Goal: Task Accomplishment & Management: Manage account settings

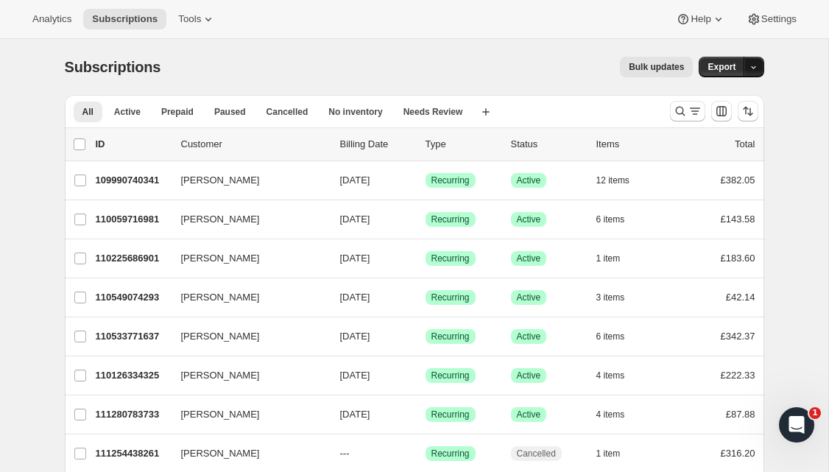
click at [754, 68] on icon "button" at bounding box center [754, 68] width 10 height 10
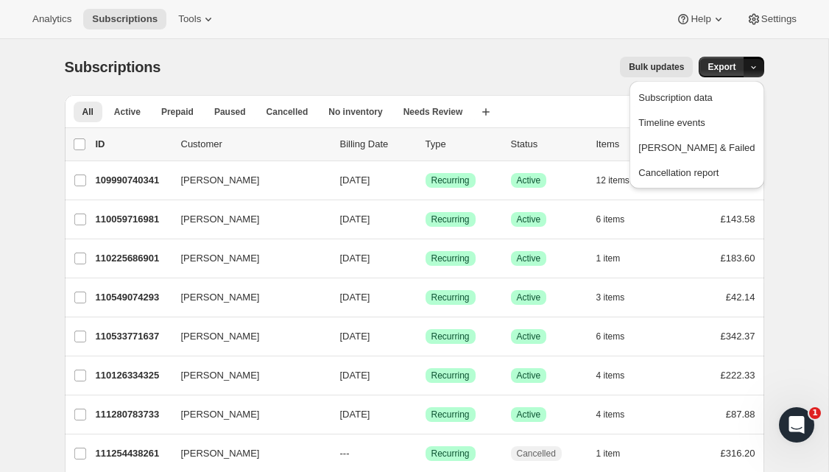
click at [788, 85] on div "Subscriptions. This page is ready Subscriptions Bulk updates More actions Bulk …" at bounding box center [414, 336] width 828 height 594
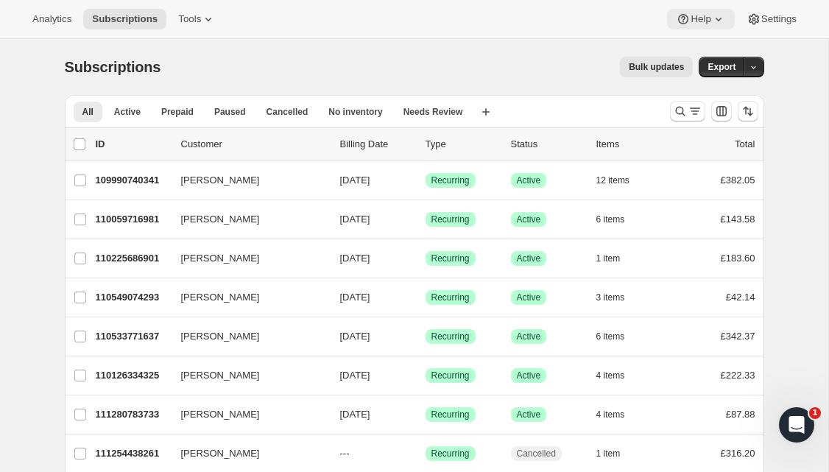
click at [717, 21] on icon at bounding box center [718, 19] width 15 height 15
click at [808, 66] on div "Subscriptions. This page is ready Subscriptions Bulk updates More actions Bulk …" at bounding box center [414, 336] width 828 height 594
click at [493, 114] on icon "button" at bounding box center [485, 112] width 15 height 15
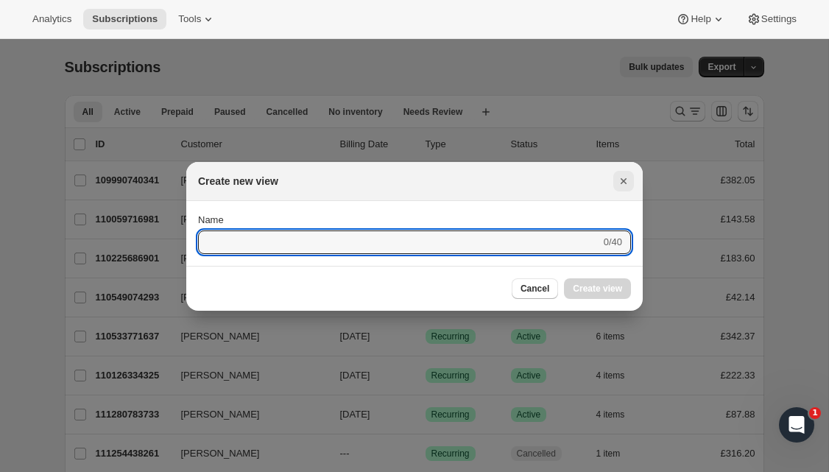
click at [625, 185] on icon "Close" at bounding box center [623, 181] width 15 height 15
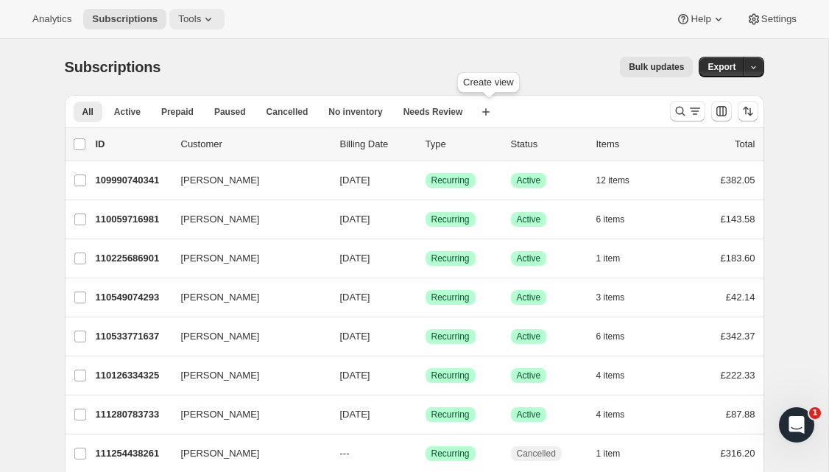
click at [211, 18] on icon at bounding box center [208, 20] width 6 height 4
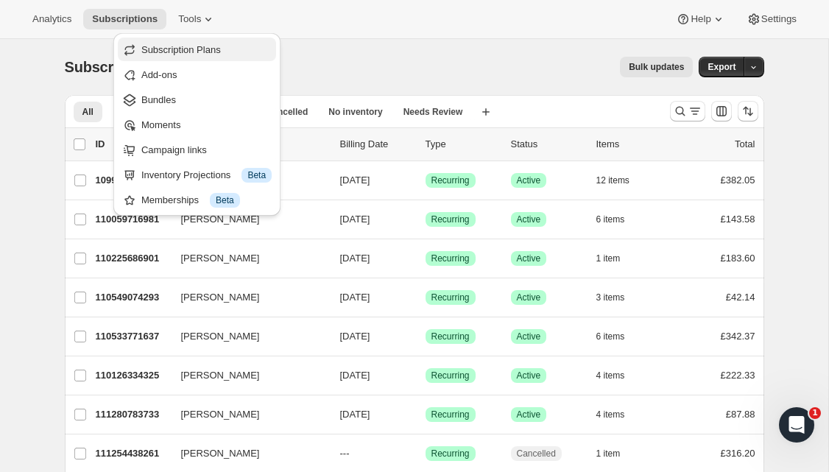
click at [221, 45] on span "Subscription Plans" at bounding box center [180, 49] width 79 height 11
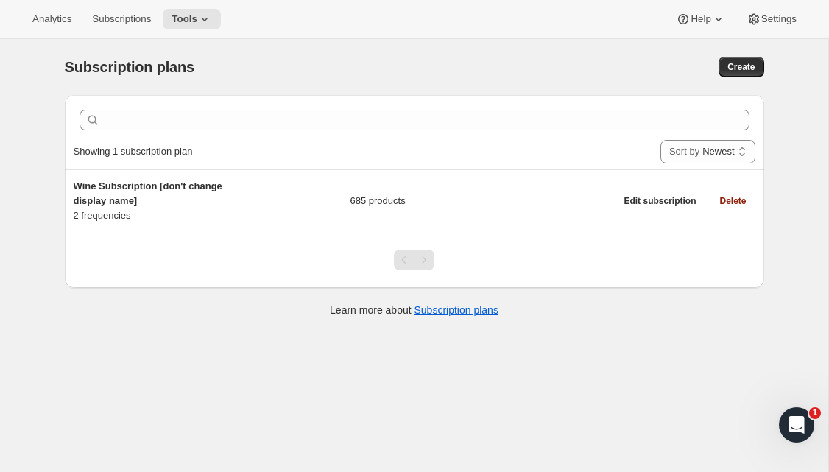
click at [302, 50] on div "Subscription plans. This page is ready Subscription plans Create" at bounding box center [414, 67] width 699 height 56
click at [107, 28] on button "Subscriptions" at bounding box center [121, 19] width 77 height 21
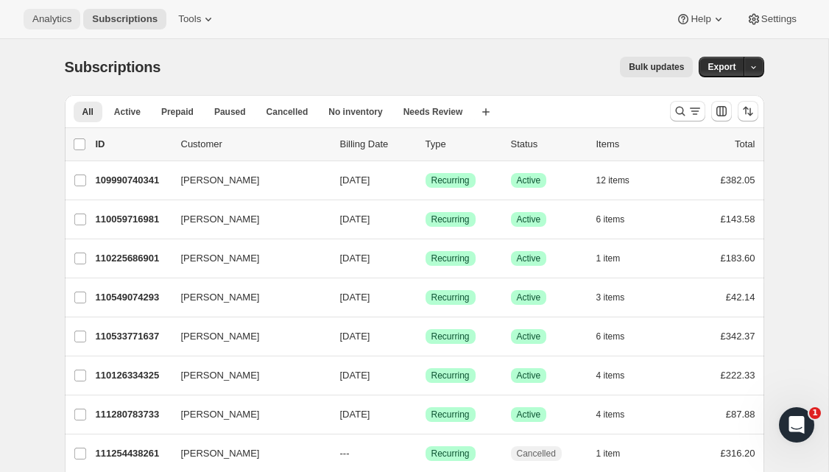
click at [66, 28] on button "Analytics" at bounding box center [52, 19] width 57 height 21
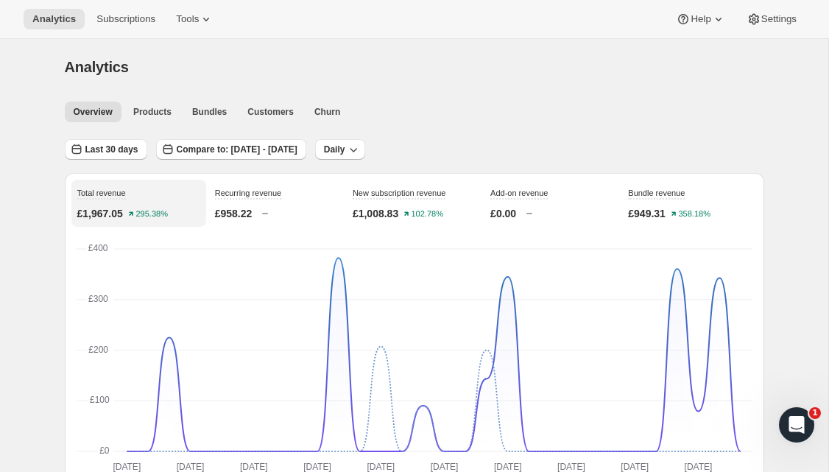
click at [531, 73] on div "Analytics" at bounding box center [414, 67] width 699 height 21
click at [213, 24] on icon at bounding box center [206, 19] width 15 height 15
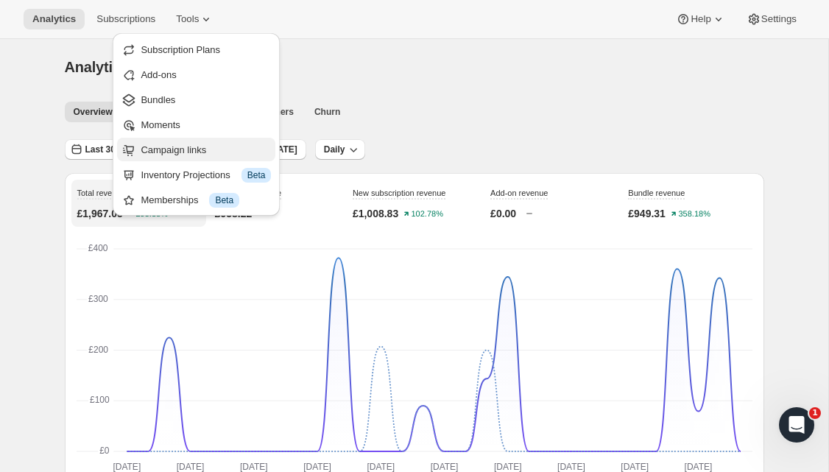
click at [202, 145] on span "Campaign links" at bounding box center [174, 149] width 66 height 11
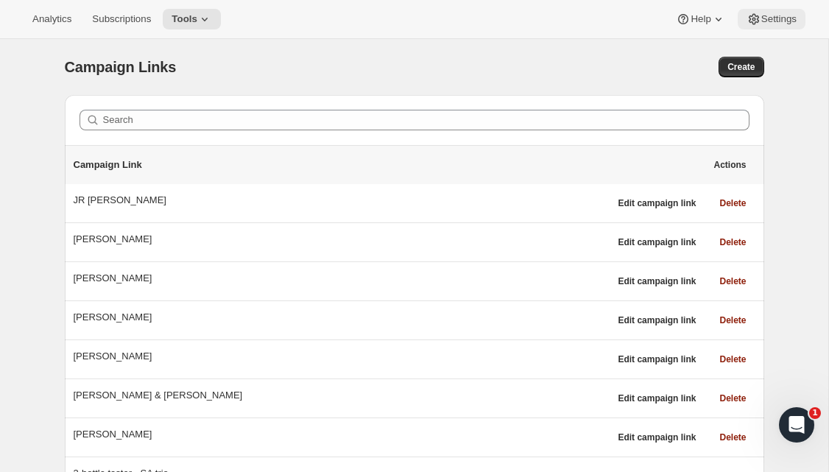
click at [777, 17] on span "Settings" at bounding box center [778, 19] width 35 height 12
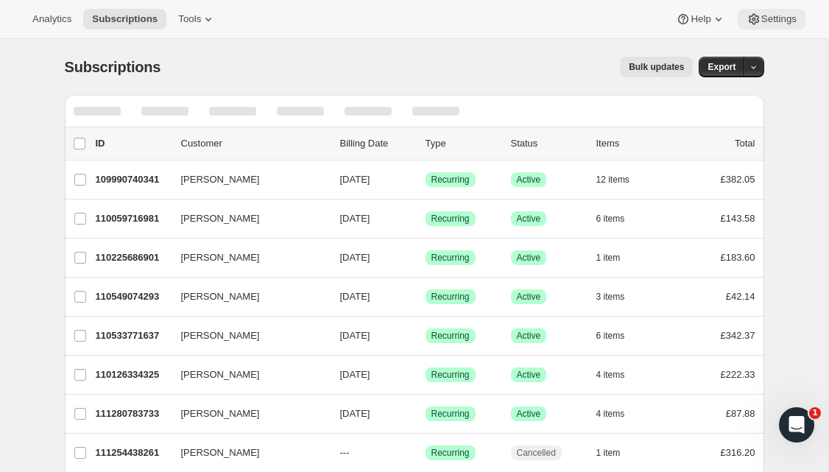
click at [761, 17] on span "Settings" at bounding box center [778, 19] width 35 height 12
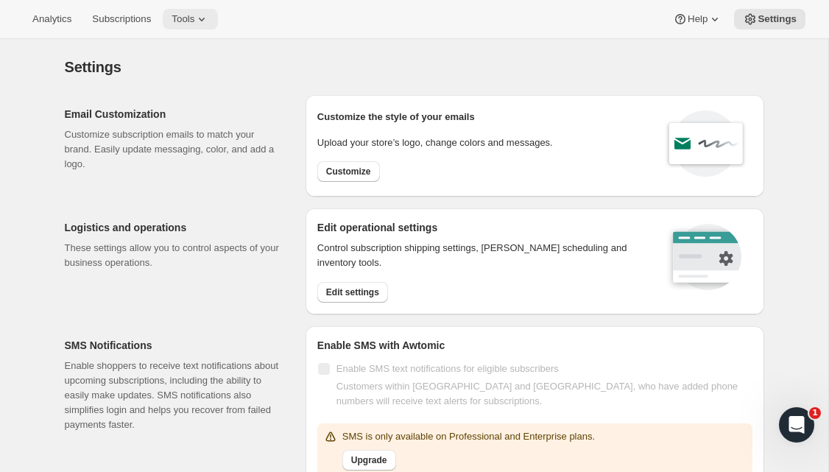
click at [209, 24] on icon at bounding box center [201, 19] width 15 height 15
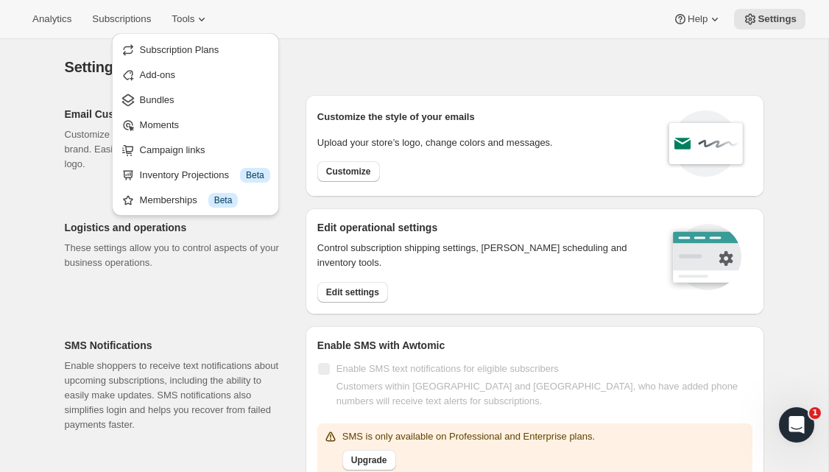
click at [329, 51] on div "Settings. This page is ready Settings" at bounding box center [414, 67] width 699 height 56
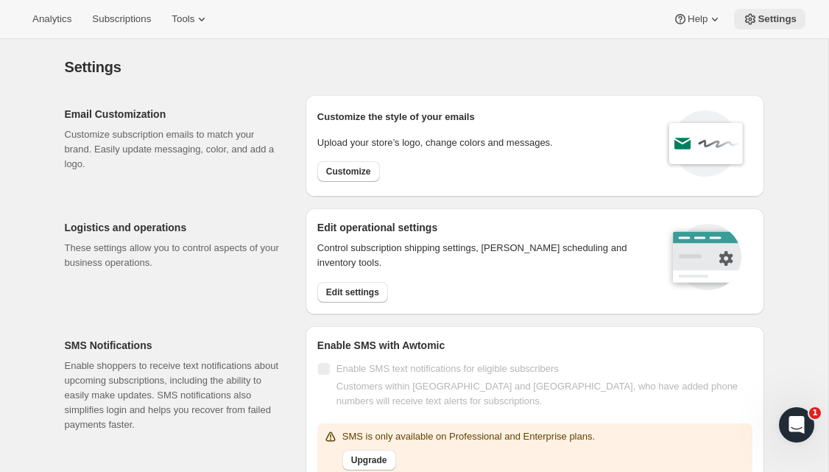
click at [771, 19] on span "Settings" at bounding box center [776, 19] width 39 height 12
click at [206, 21] on icon at bounding box center [201, 19] width 15 height 15
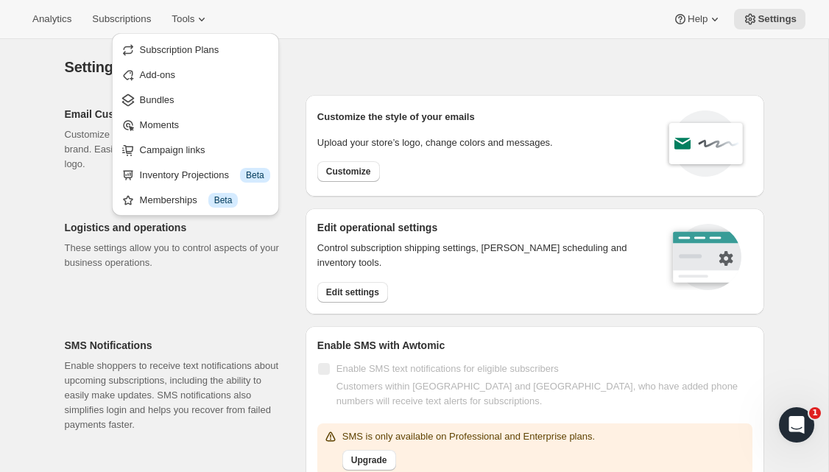
click at [184, 144] on span "Campaign links" at bounding box center [173, 149] width 66 height 11
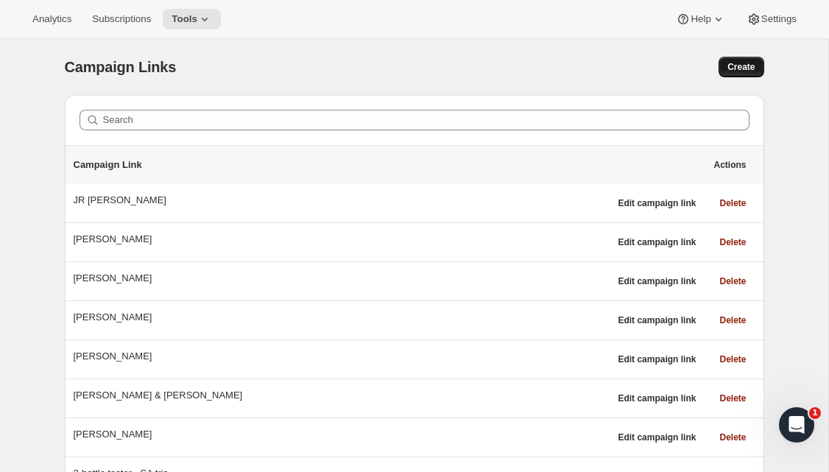
click at [746, 66] on span "Create" at bounding box center [740, 67] width 27 height 12
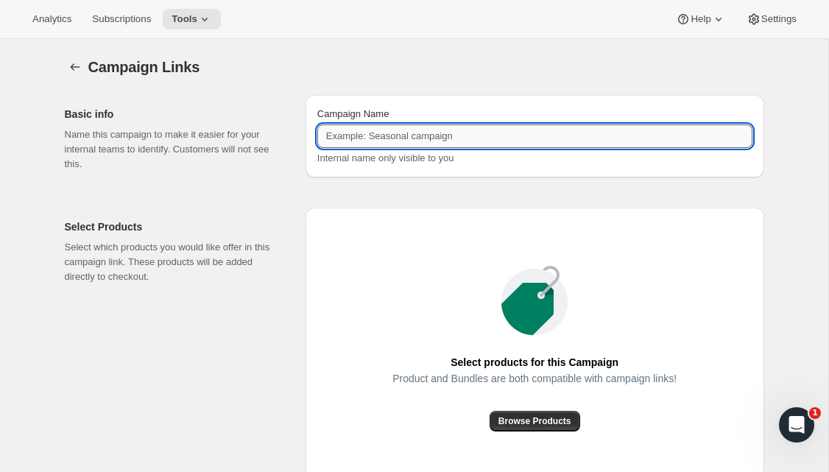
click at [438, 138] on input "Campaign Name" at bounding box center [534, 136] width 435 height 24
type input "Jamie Denny"
click at [774, 151] on div "Campaign Links. This page is ready Campaign Links Basic info Name this campaign…" at bounding box center [414, 324] width 735 height 571
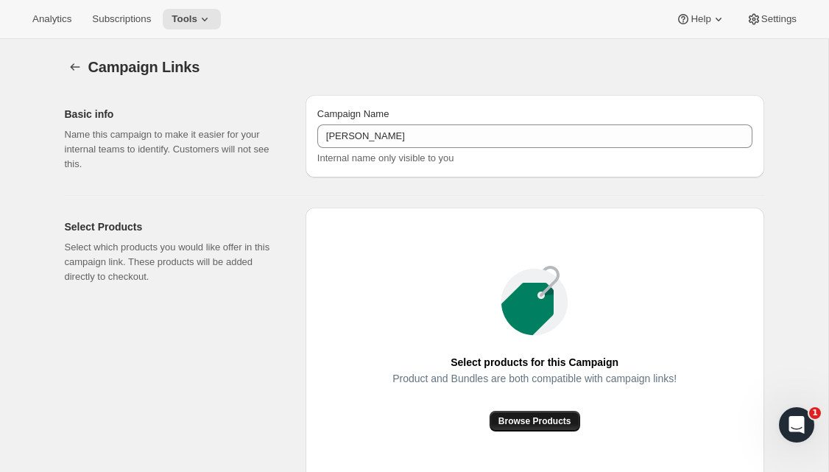
click at [546, 426] on span "Browse Products" at bounding box center [534, 421] width 73 height 12
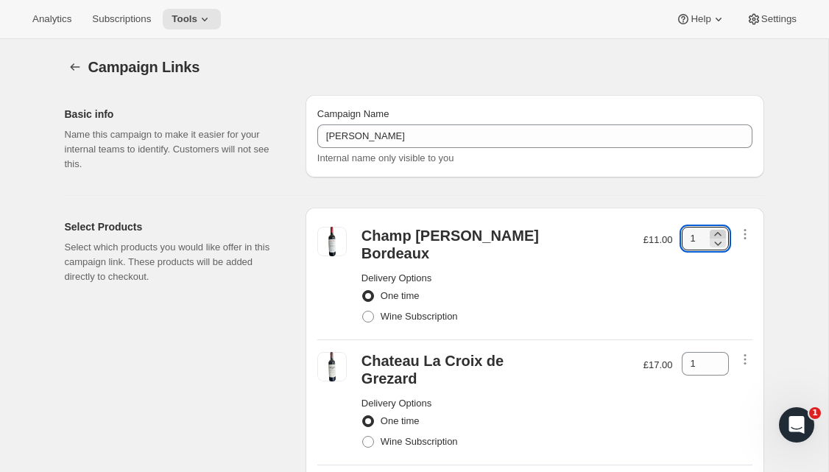
click at [717, 234] on icon at bounding box center [717, 234] width 15 height 15
type input "3"
click at [720, 357] on icon at bounding box center [717, 359] width 7 height 4
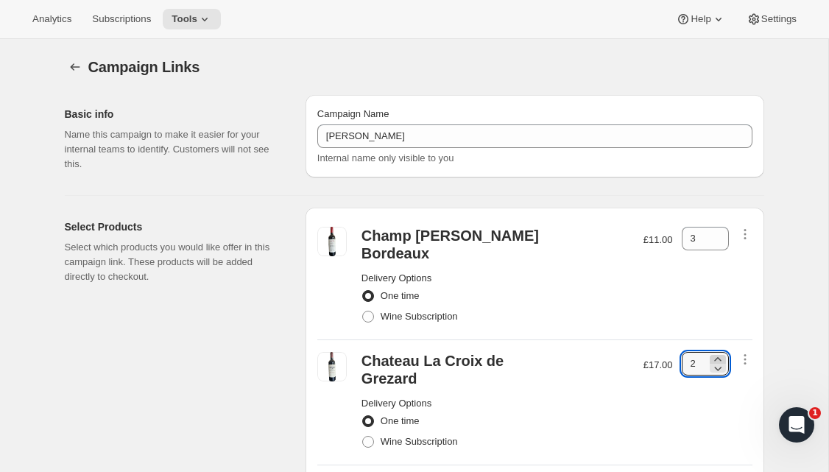
type input "3"
click at [433, 311] on span "Wine Subscription" at bounding box center [419, 316] width 77 height 11
click at [363, 311] on input "Wine Subscription" at bounding box center [362, 311] width 1 height 1
radio input "true"
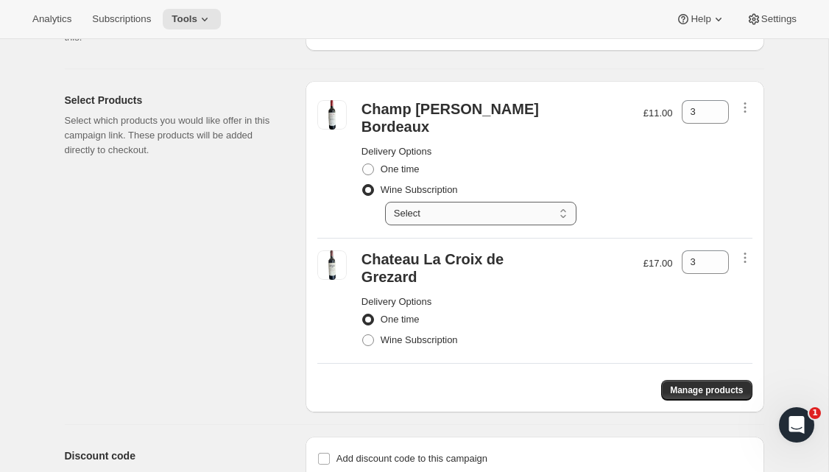
scroll to position [126, 0]
click at [456, 335] on span "Wine Subscription" at bounding box center [419, 340] width 77 height 11
click at [363, 335] on input "Wine Subscription" at bounding box center [362, 335] width 1 height 1
radio input "true"
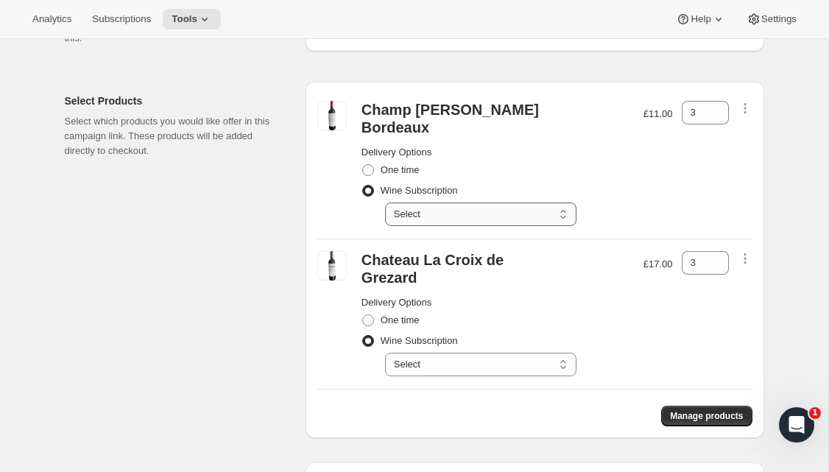
click at [553, 202] on select "Select Deliver every 1 month Deliver every 2 months" at bounding box center [480, 214] width 191 height 24
select select "gid://shopify/SellingPlan/710437929333"
click at [559, 353] on select "Select Deliver every 1 month Deliver every 2 months" at bounding box center [480, 365] width 191 height 24
select select "gid://shopify/SellingPlan/710437929333"
click at [277, 199] on div "Select Products Select which products you would like offer in this campaign lin…" at bounding box center [179, 260] width 229 height 356
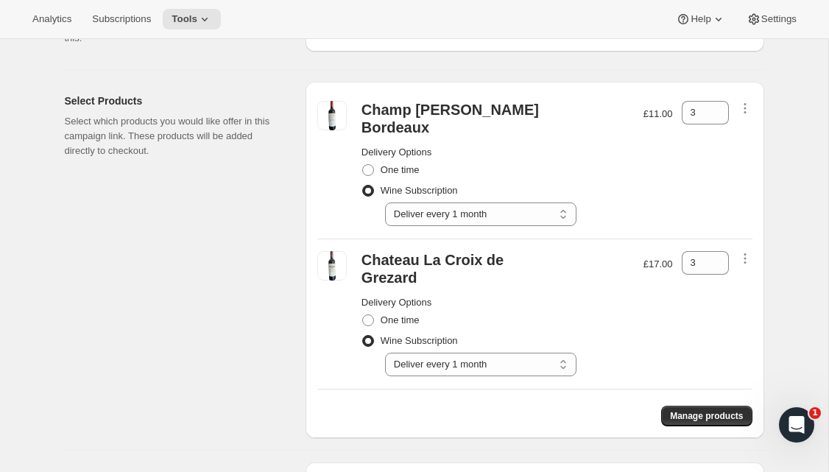
scroll to position [225, 0]
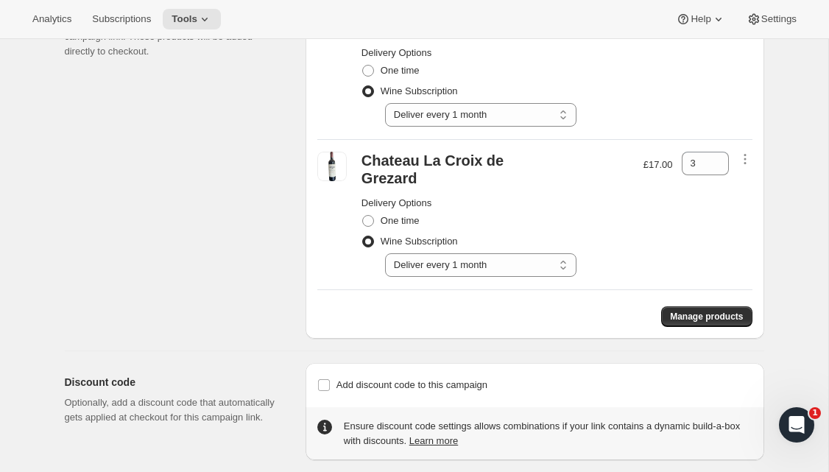
drag, startPoint x: 322, startPoint y: 364, endPoint x: 382, endPoint y: 389, distance: 64.4
click at [322, 379] on input "Add discount code to this campaign" at bounding box center [324, 385] width 12 height 12
checkbox input "true"
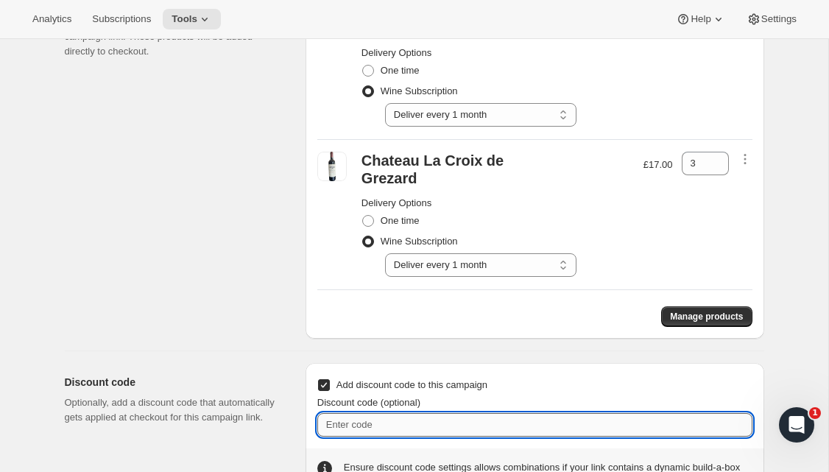
click at [413, 413] on input "Discount code (optional)" at bounding box center [534, 425] width 435 height 24
paste input "box-discount-TZQSEO"
type input "box-discount-TZQSEO"
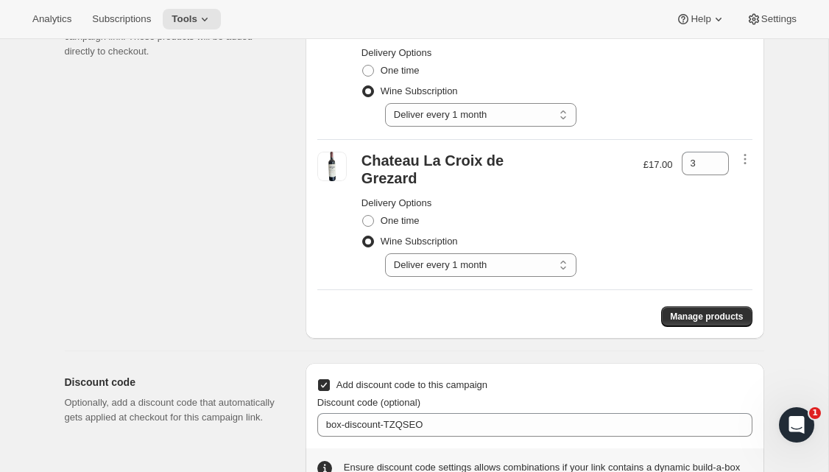
click at [300, 351] on div "Discount code Optionally, add a discount code that automatically gets applied a…" at bounding box center [408, 426] width 711 height 150
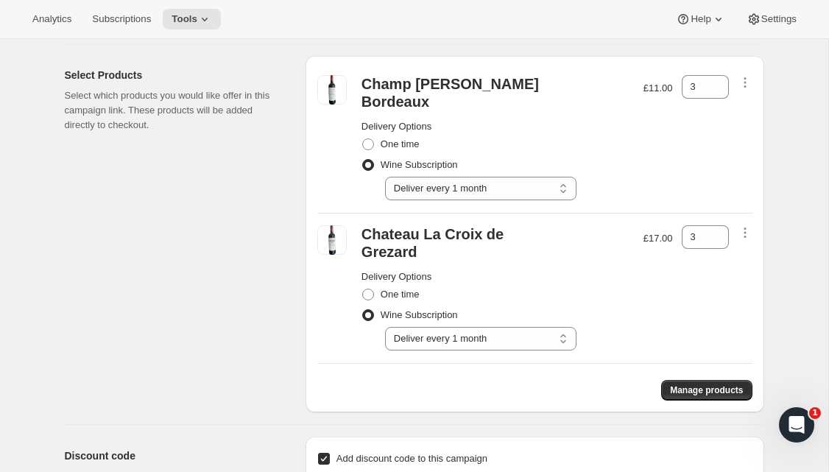
scroll to position [0, 0]
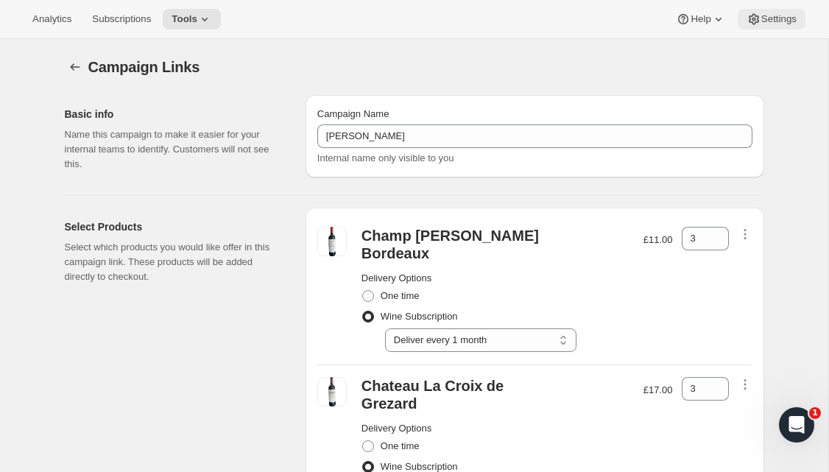
click at [757, 18] on icon at bounding box center [753, 19] width 15 height 15
click at [721, 74] on div "Campaign Links" at bounding box center [426, 67] width 676 height 21
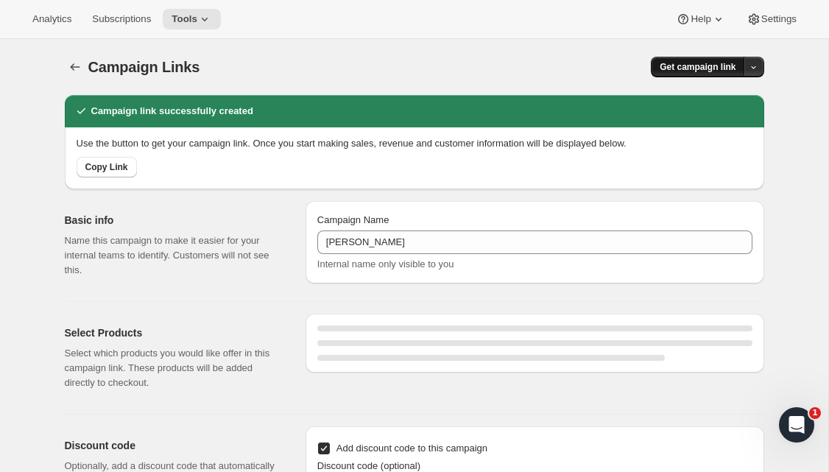
select select "gid://shopify/SellingPlan/710437929333"
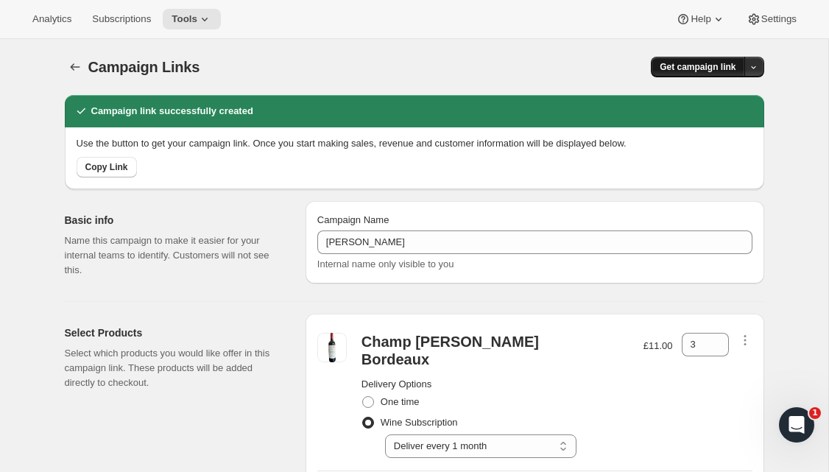
click at [693, 66] on span "Get campaign link" at bounding box center [697, 67] width 76 height 12
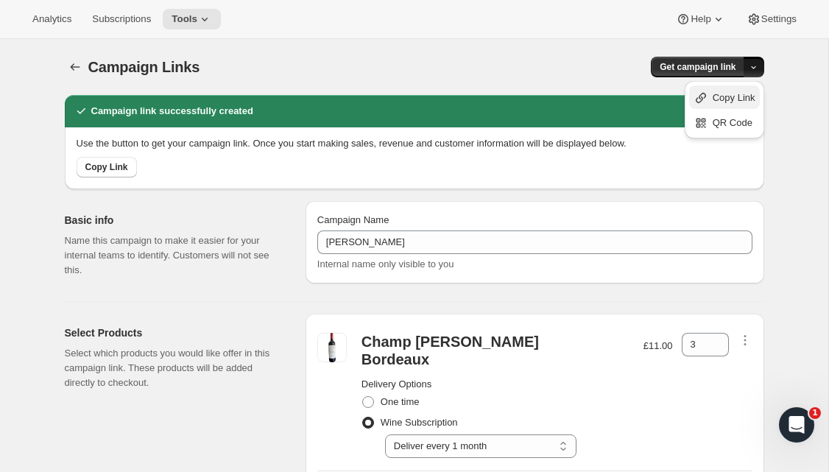
click at [704, 94] on icon "button" at bounding box center [700, 98] width 15 height 15
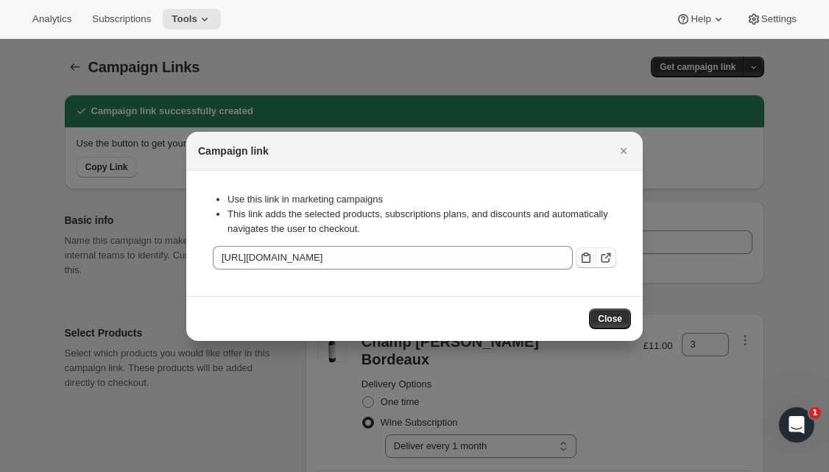
click at [583, 258] on icon ":r43:" at bounding box center [586, 257] width 15 height 15
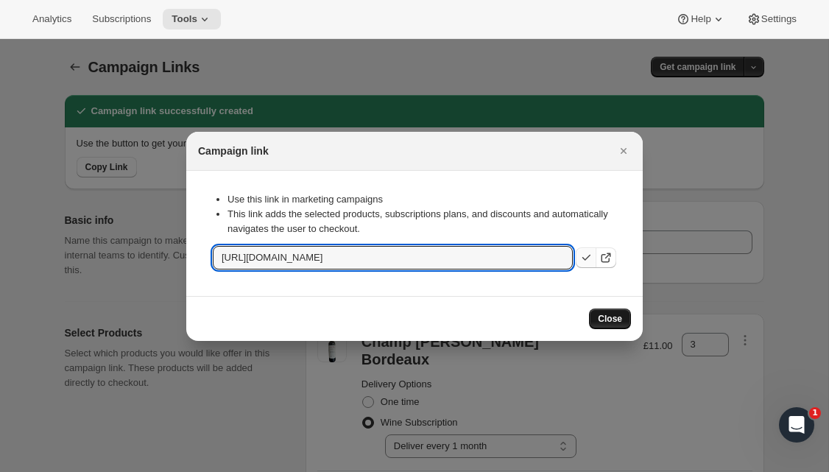
click at [601, 318] on span "Close" at bounding box center [610, 319] width 24 height 12
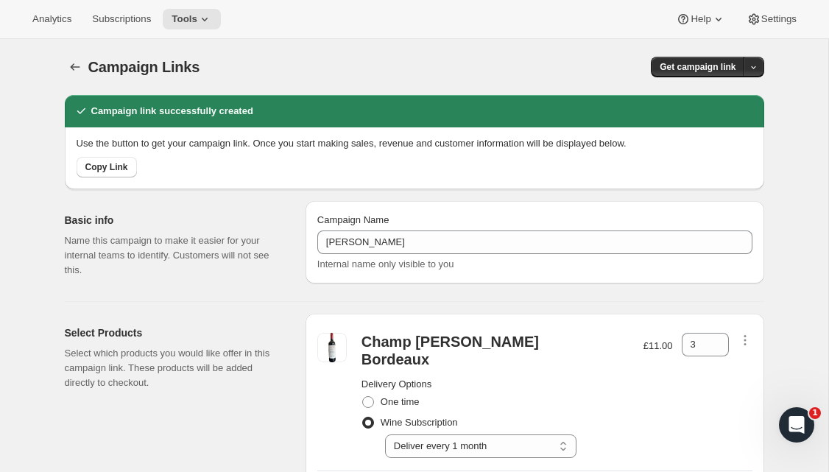
click at [799, 109] on div "Campaign Links. This page is ready Campaign Links Get campaign link Campaign li…" at bounding box center [414, 450] width 828 height 823
click at [76, 74] on button "button" at bounding box center [75, 67] width 21 height 21
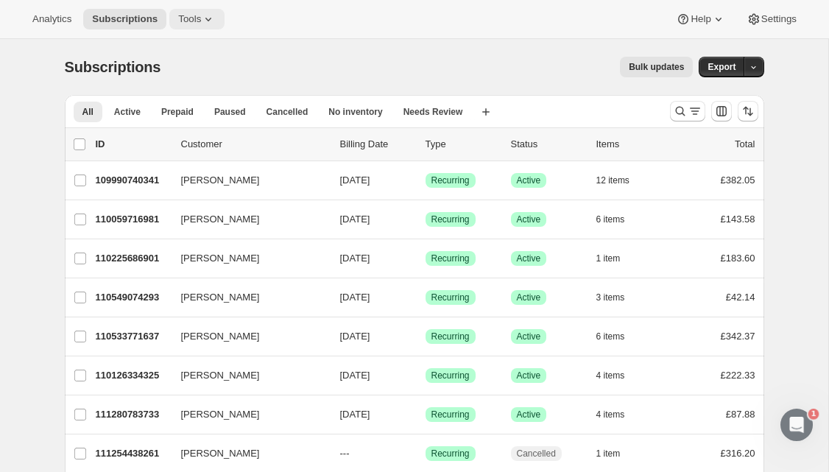
click at [209, 15] on icon at bounding box center [208, 19] width 15 height 15
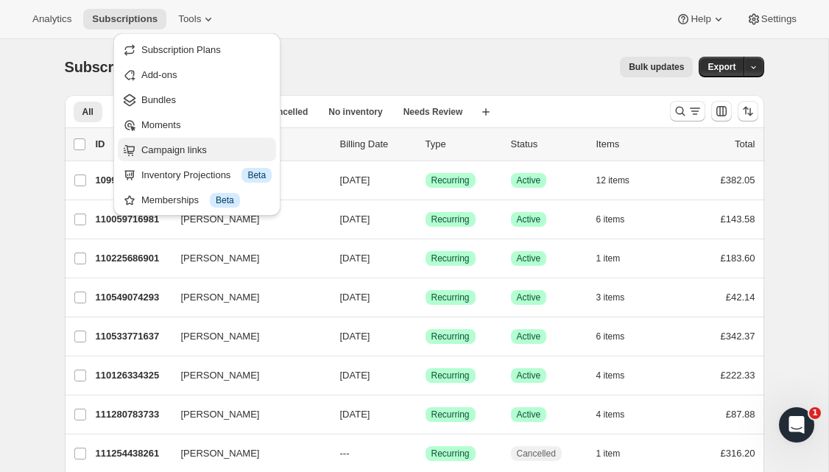
click at [186, 146] on span "Campaign links" at bounding box center [174, 149] width 66 height 11
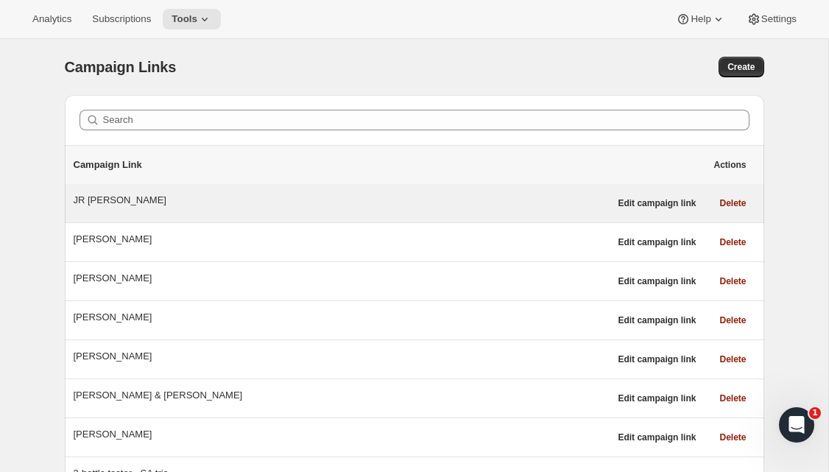
click at [96, 198] on div "JR [PERSON_NAME]" at bounding box center [342, 200] width 536 height 15
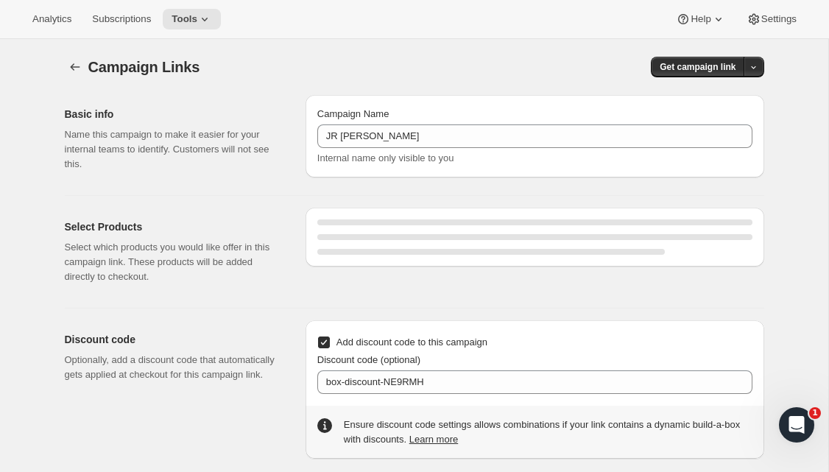
select select "gid://shopify/SellingPlan/710437929333"
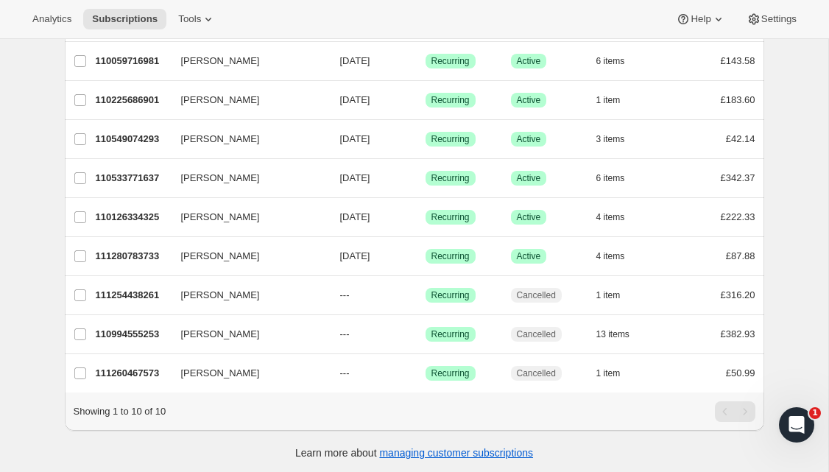
scroll to position [161, 0]
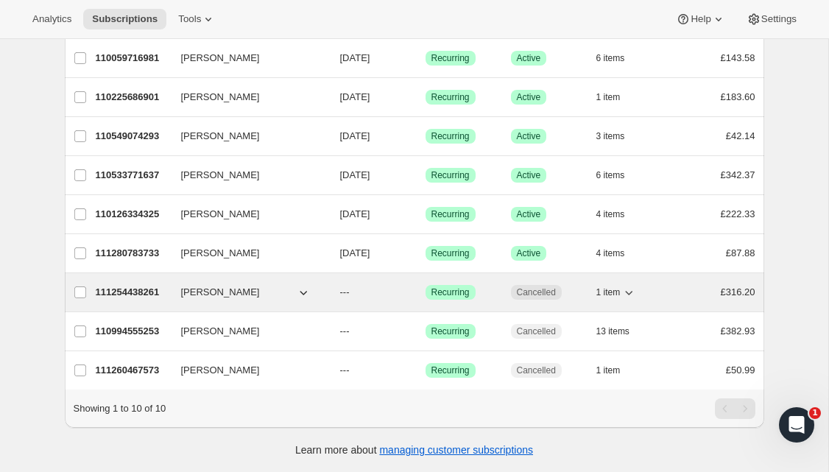
click at [296, 297] on icon "button" at bounding box center [303, 292] width 15 height 15
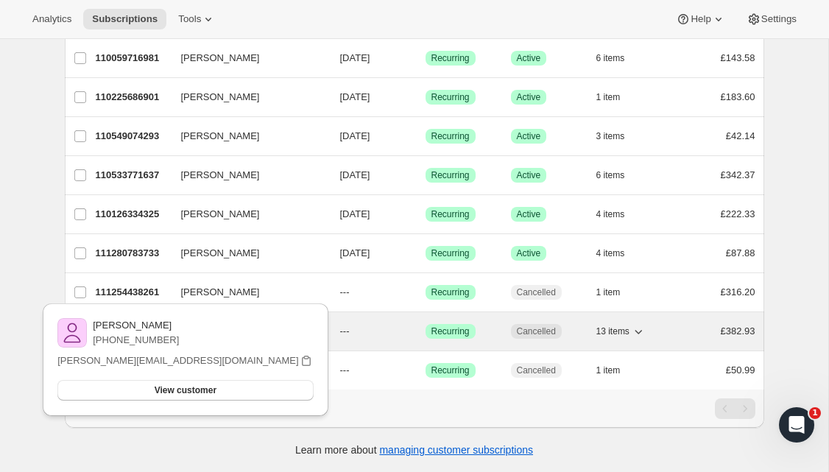
drag, startPoint x: 43, startPoint y: 355, endPoint x: 118, endPoint y: 332, distance: 78.5
click at [43, 355] on div "Subscriptions. This page is ready Subscriptions Bulk updates More actions Bulk …" at bounding box center [414, 175] width 828 height 594
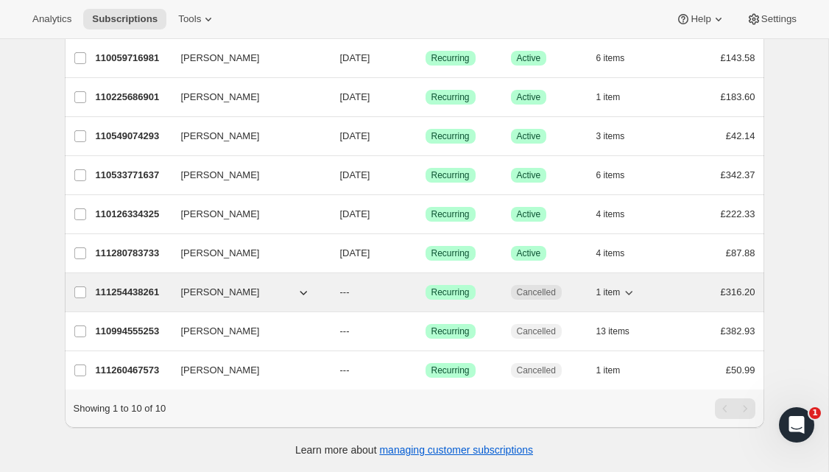
click at [386, 293] on p "---" at bounding box center [377, 292] width 74 height 15
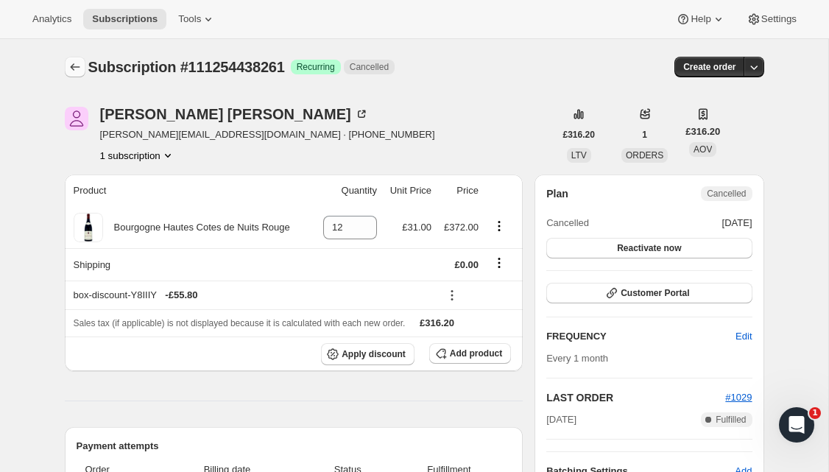
click at [74, 61] on icon "Subscriptions" at bounding box center [75, 67] width 15 height 15
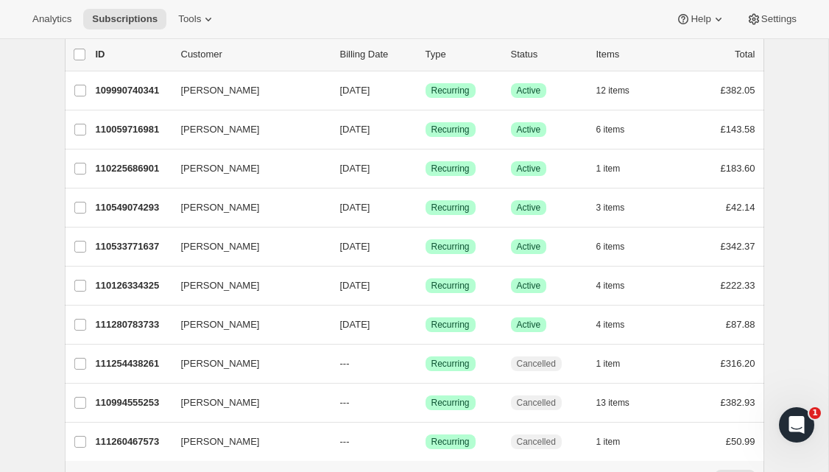
scroll to position [161, 0]
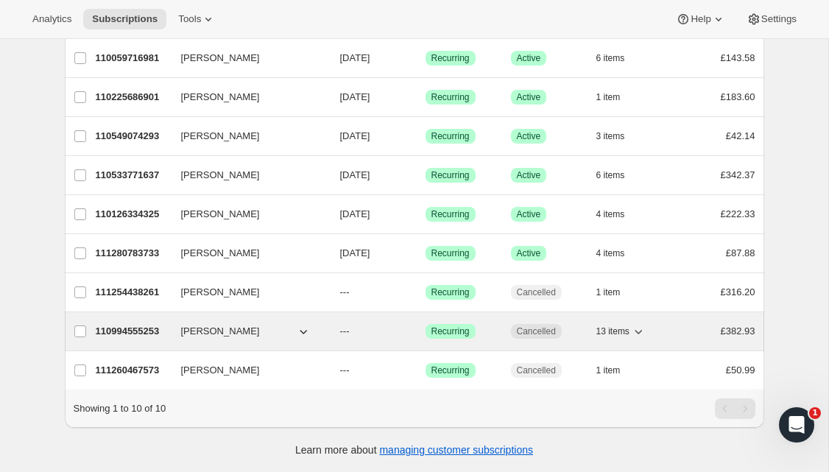
click at [204, 330] on span "[PERSON_NAME]" at bounding box center [220, 331] width 79 height 15
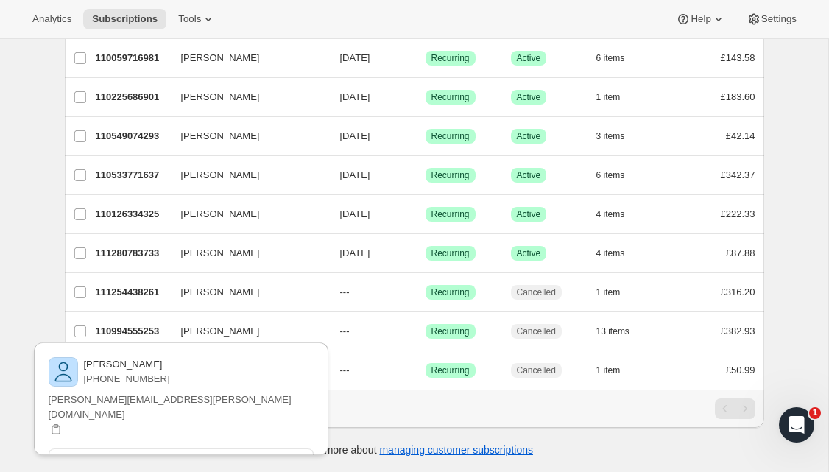
click at [23, 321] on div "Subscriptions. This page is ready Subscriptions Bulk updates More actions Bulk …" at bounding box center [414, 175] width 828 height 594
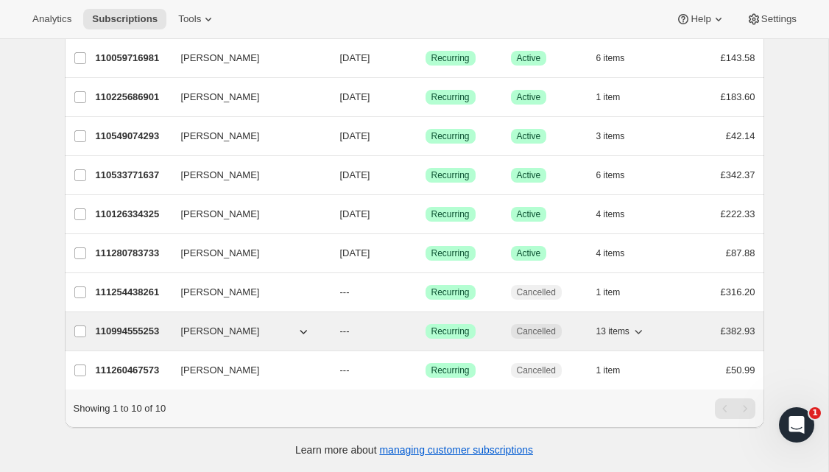
click at [173, 333] on div "110994555253 Stuart Nicol --- Success Recurring Cancelled 13 items £382.93" at bounding box center [425, 331] width 659 height 21
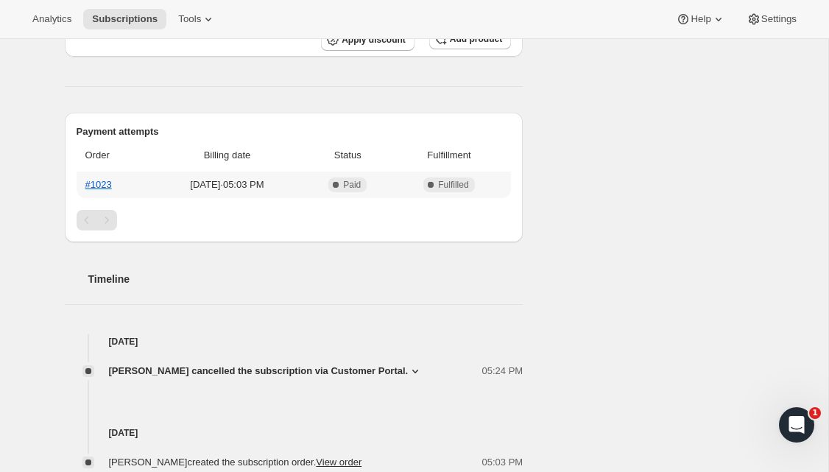
scroll to position [857, 0]
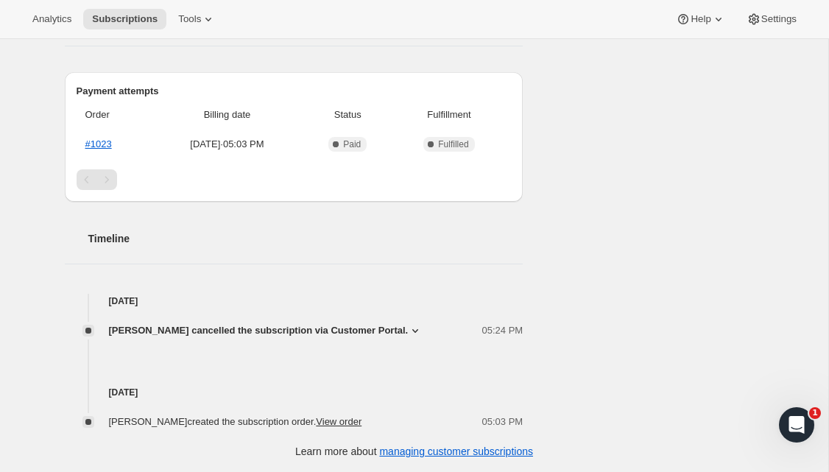
click at [412, 329] on icon at bounding box center [415, 331] width 6 height 4
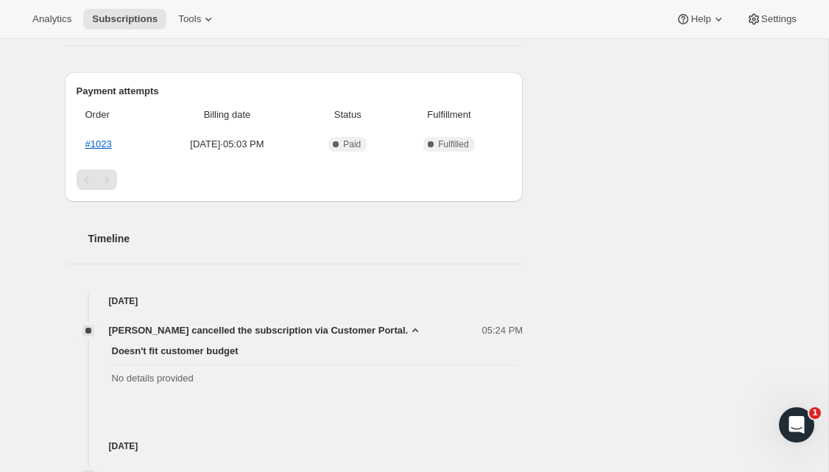
click at [408, 328] on icon at bounding box center [415, 330] width 15 height 15
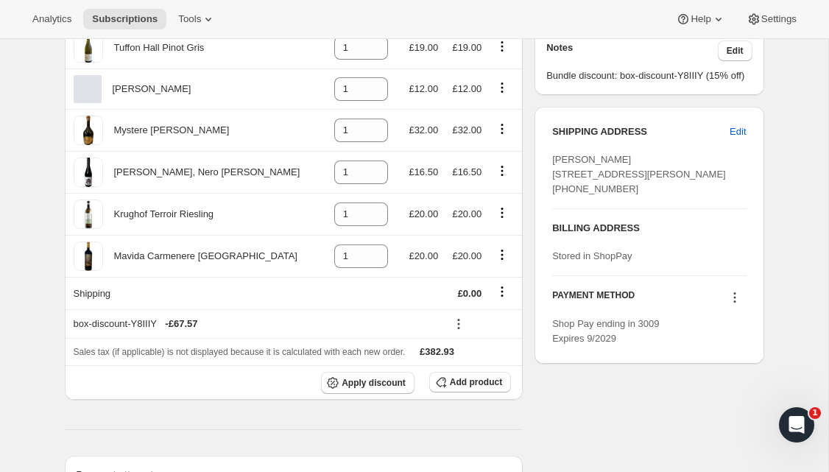
scroll to position [0, 0]
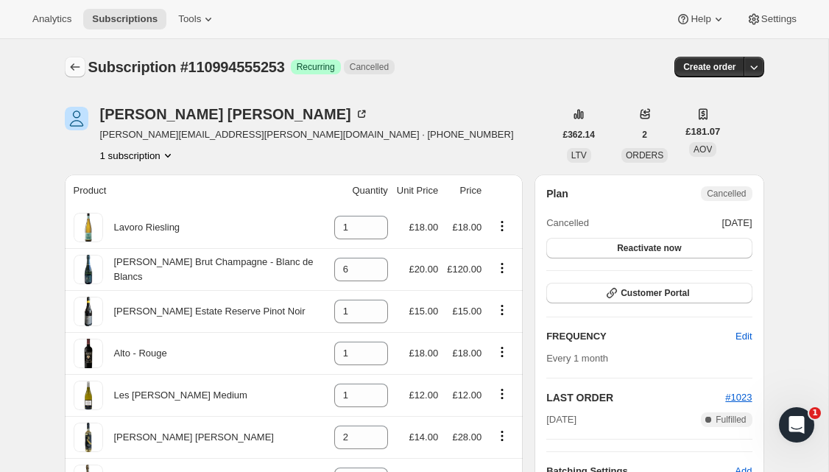
click at [80, 68] on icon "Subscriptions" at bounding box center [75, 67] width 15 height 15
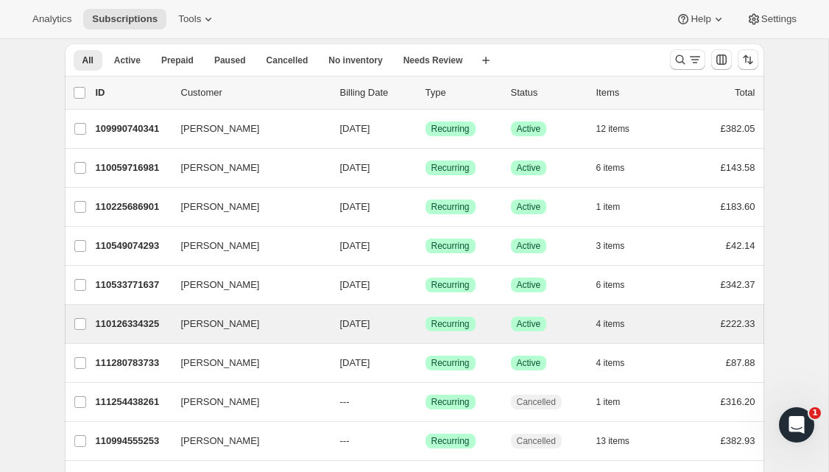
scroll to position [52, 0]
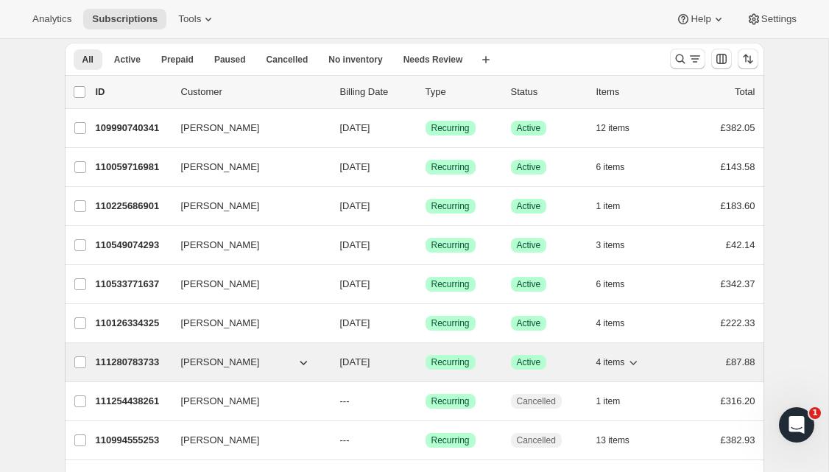
click at [187, 367] on span "[PERSON_NAME]" at bounding box center [220, 362] width 79 height 15
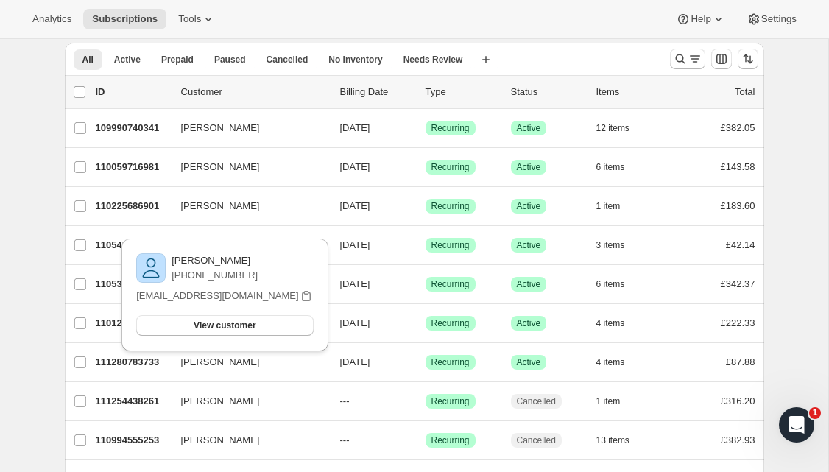
click at [49, 358] on div "Subscriptions. This page is ready Subscriptions Bulk updates More actions Bulk …" at bounding box center [414, 284] width 735 height 594
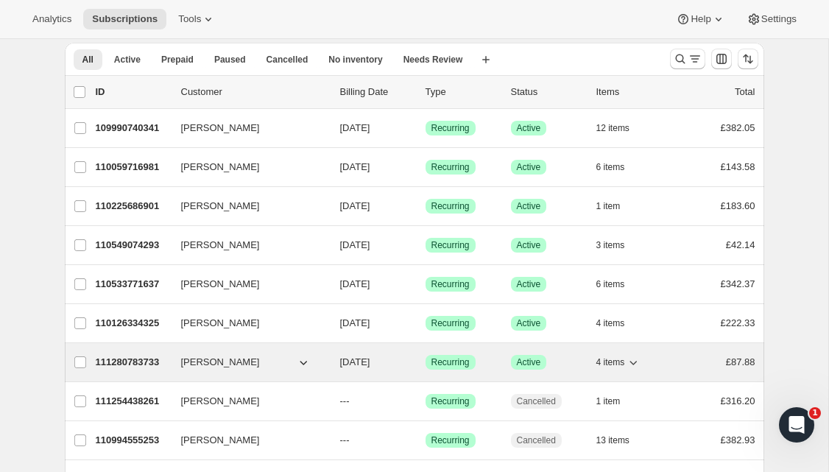
click at [189, 361] on span "[PERSON_NAME]" at bounding box center [220, 362] width 79 height 15
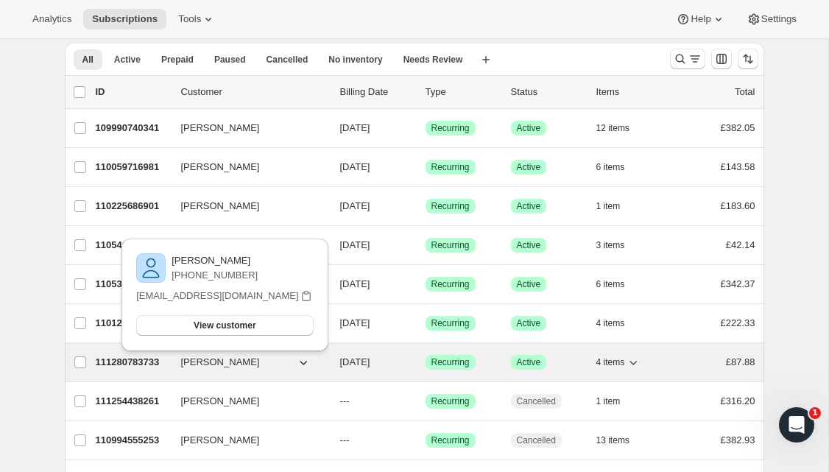
click at [145, 363] on p "111280783733" at bounding box center [133, 362] width 74 height 15
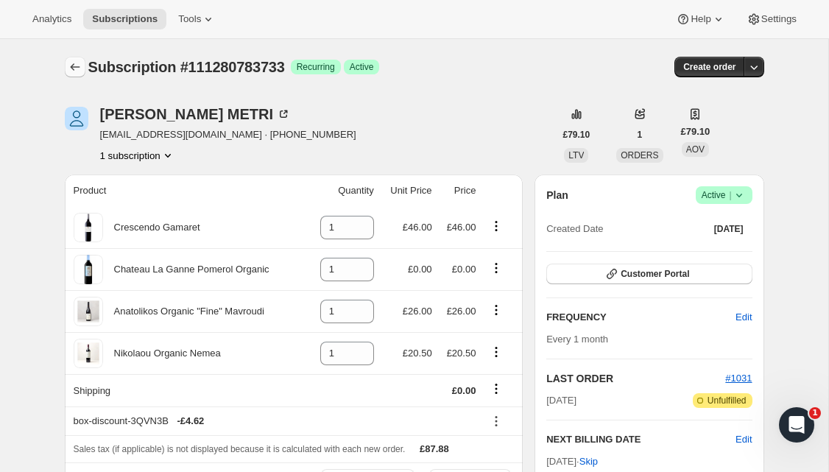
click at [74, 66] on icon "Subscriptions" at bounding box center [75, 67] width 15 height 15
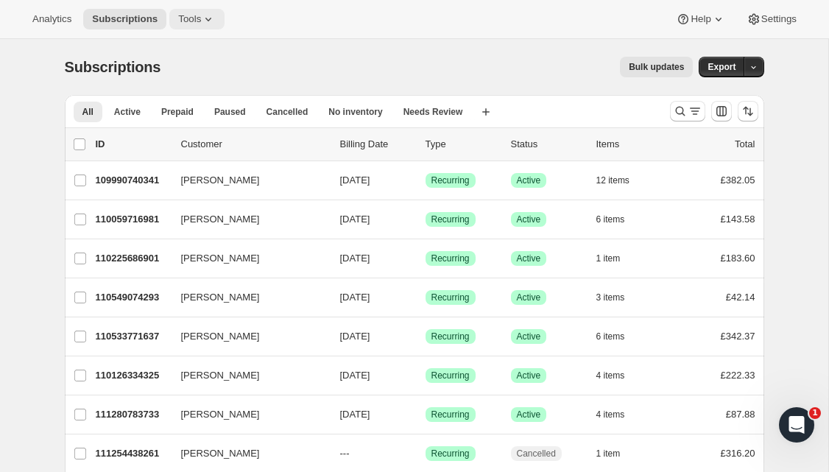
click at [210, 15] on icon at bounding box center [208, 19] width 15 height 15
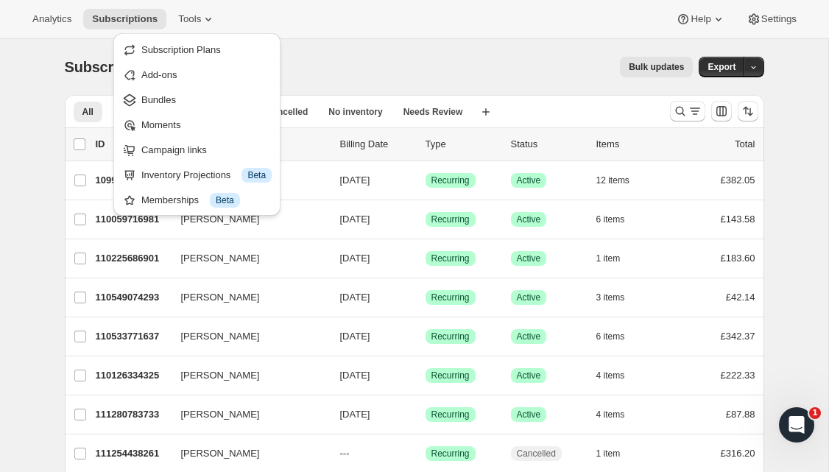
click at [381, 46] on div "Subscriptions. This page is ready Subscriptions Bulk updates More actions Bulk …" at bounding box center [414, 67] width 699 height 56
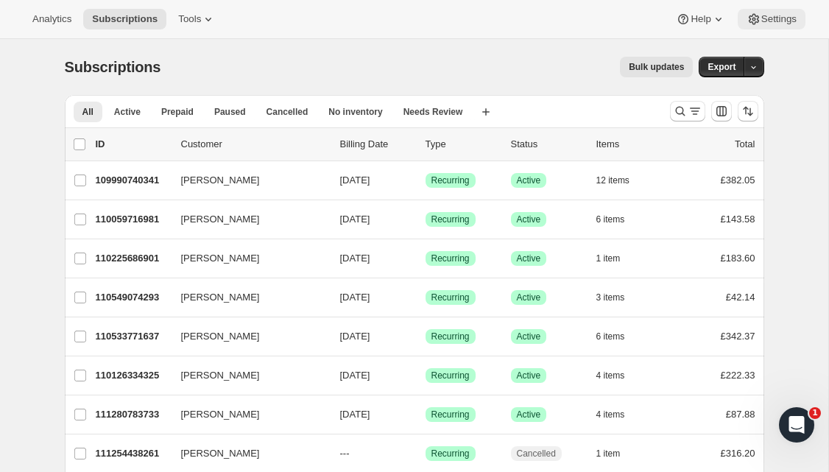
click at [768, 18] on span "Settings" at bounding box center [778, 19] width 35 height 12
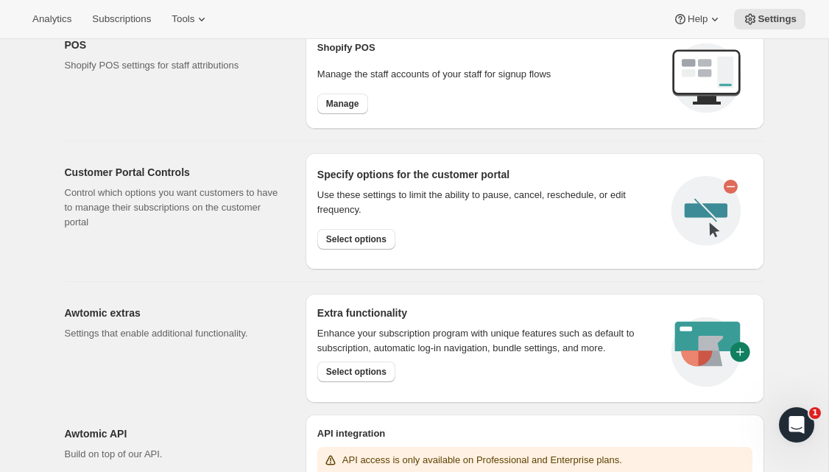
scroll to position [620, 0]
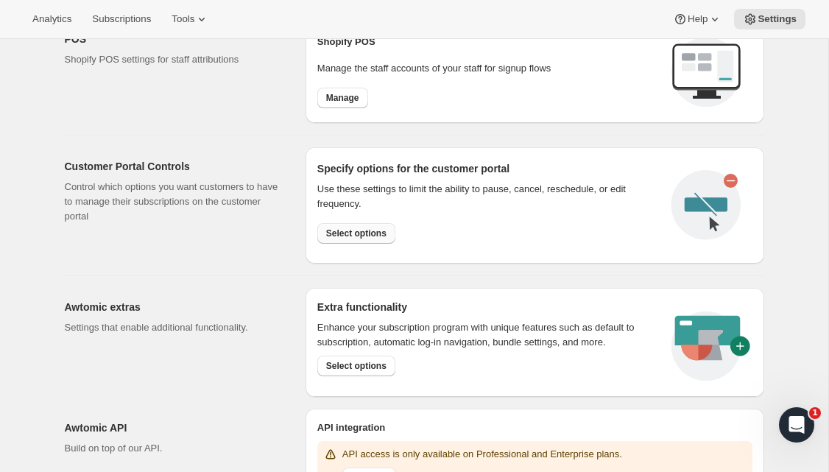
click at [363, 230] on span "Select options" at bounding box center [356, 233] width 60 height 12
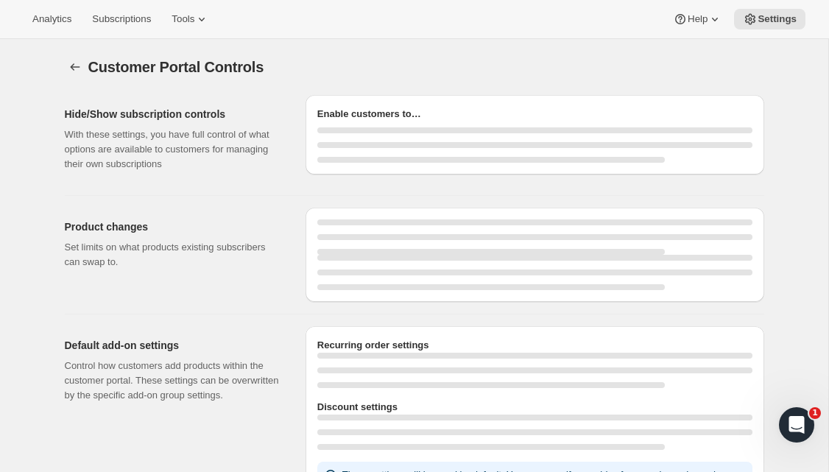
select select "INTERVAL"
select select "MONTH"
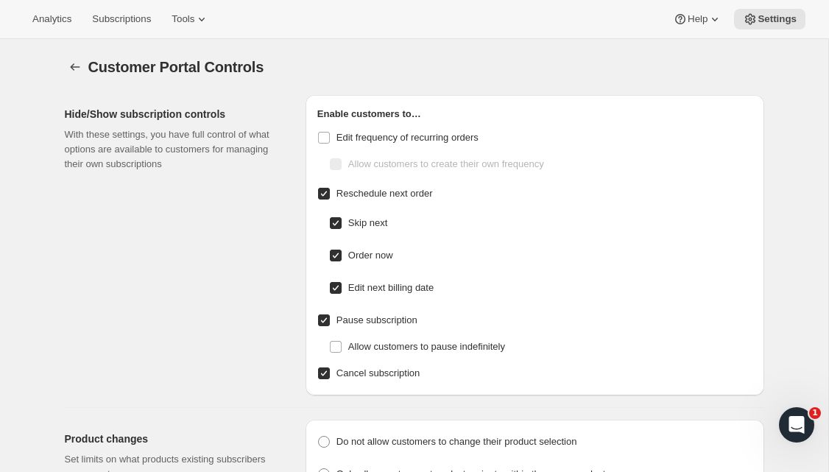
click at [333, 286] on input "Edit next billing date" at bounding box center [336, 288] width 12 height 12
checkbox input "false"
click at [324, 319] on input "Pause subscription" at bounding box center [324, 320] width 12 height 12
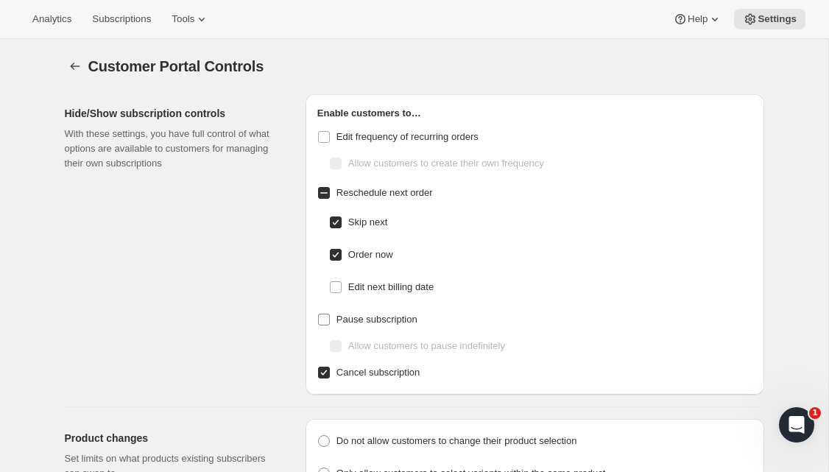
click at [324, 321] on input "Pause subscription" at bounding box center [324, 320] width 12 height 12
checkbox input "true"
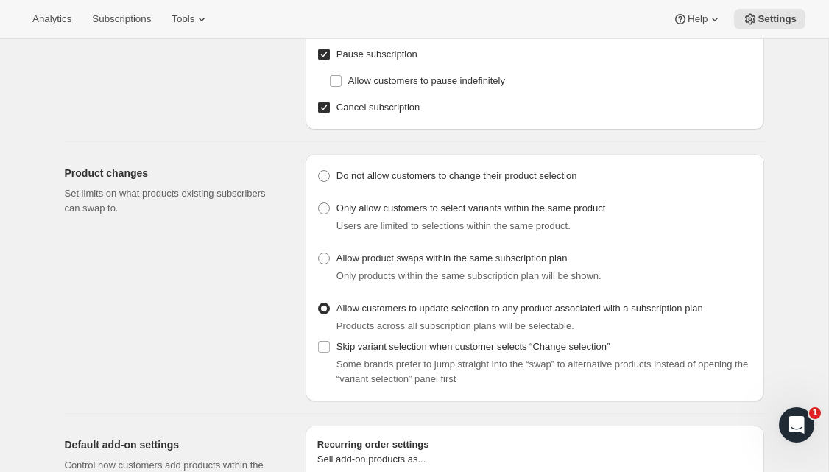
scroll to position [0, 0]
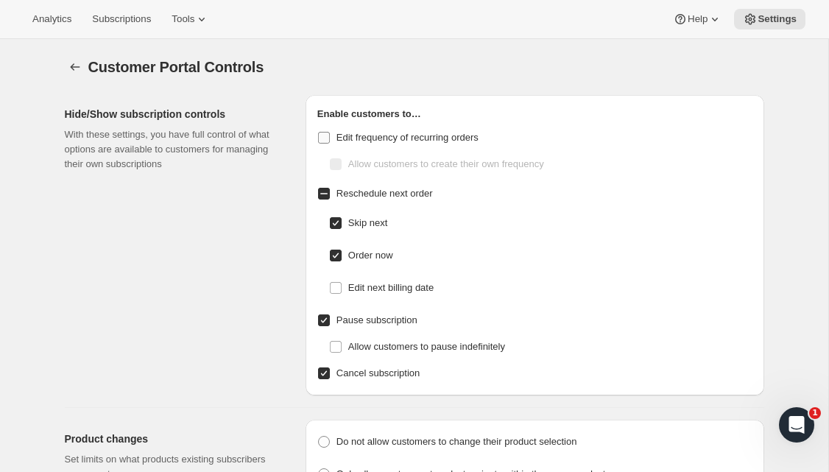
click at [322, 134] on input "Edit frequency of recurring orders" at bounding box center [324, 138] width 12 height 12
checkbox input "false"
click at [74, 66] on icon "Settings" at bounding box center [75, 67] width 15 height 15
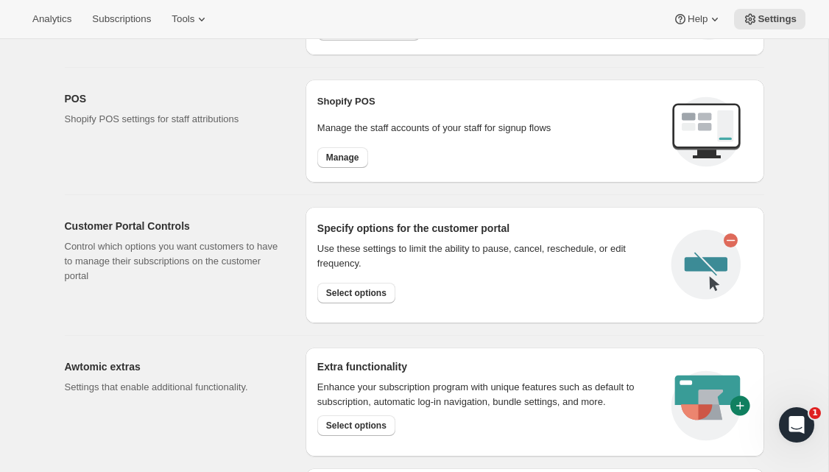
scroll to position [604, 0]
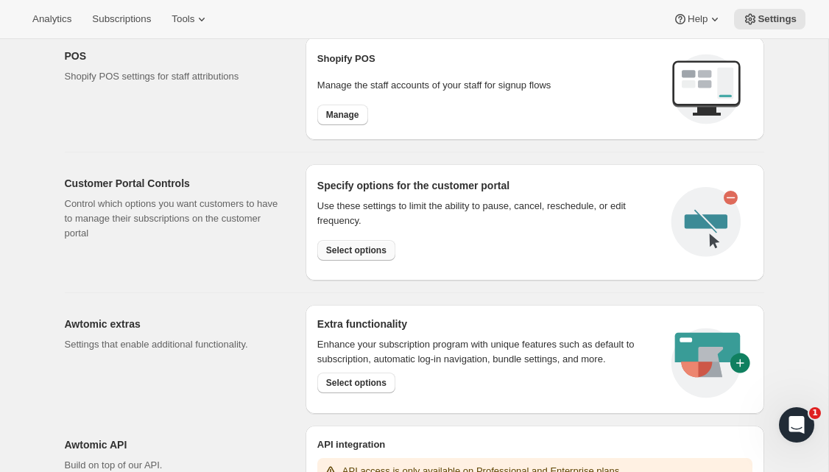
click at [349, 246] on span "Select options" at bounding box center [356, 250] width 60 height 12
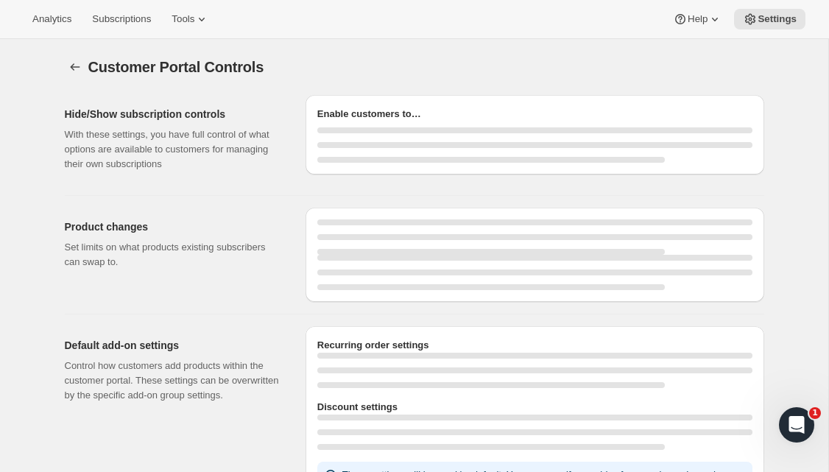
select select "INTERVAL"
select select "MONTH"
select select "INTERVAL"
select select "MONTH"
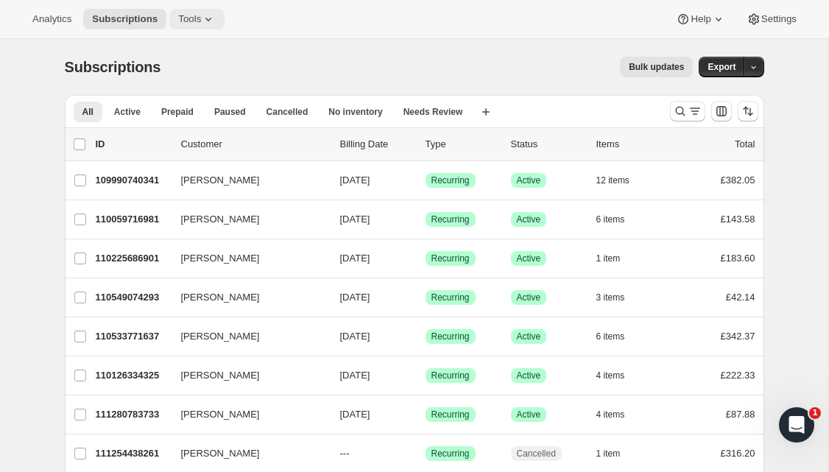
click at [208, 21] on icon at bounding box center [208, 19] width 15 height 15
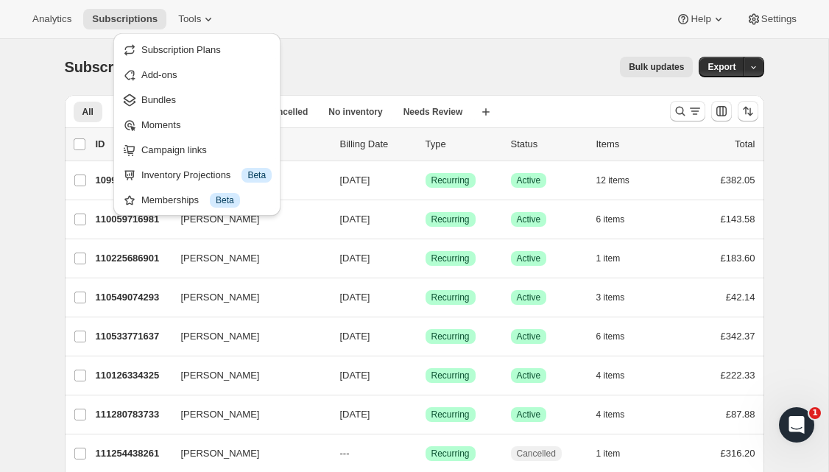
drag, startPoint x: 372, startPoint y: 52, endPoint x: 655, endPoint y: 40, distance: 282.8
click at [372, 52] on div "Subscriptions. This page is ready Subscriptions Bulk updates More actions Bulk …" at bounding box center [414, 67] width 699 height 56
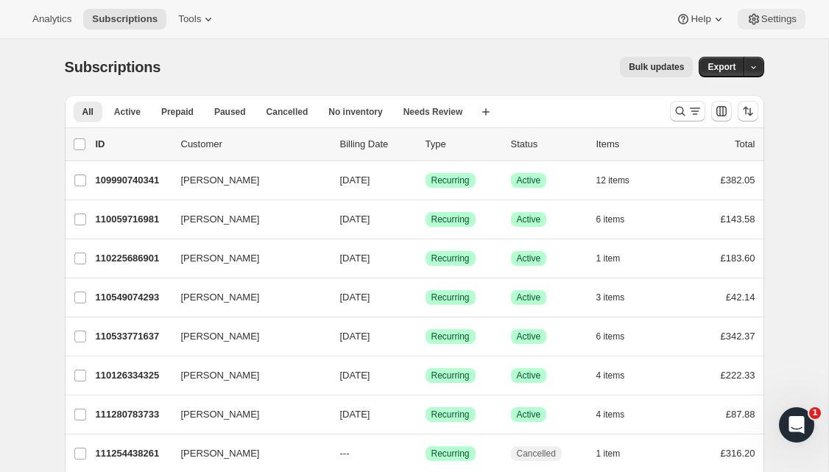
click at [762, 18] on span "Settings" at bounding box center [778, 19] width 35 height 12
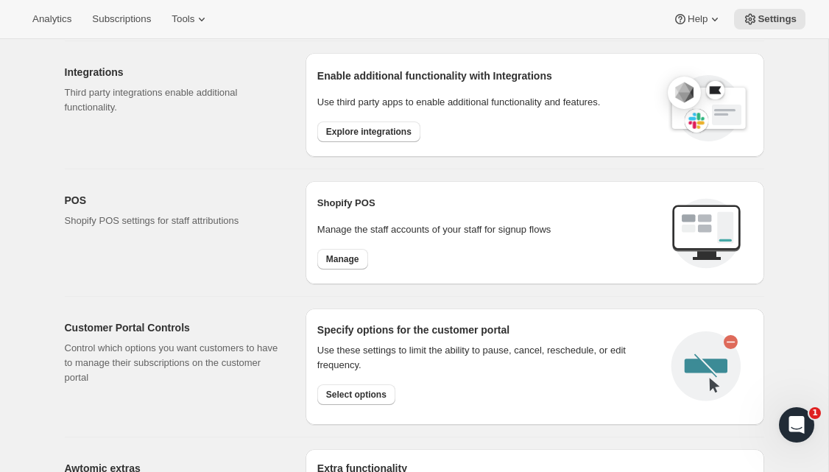
scroll to position [462, 0]
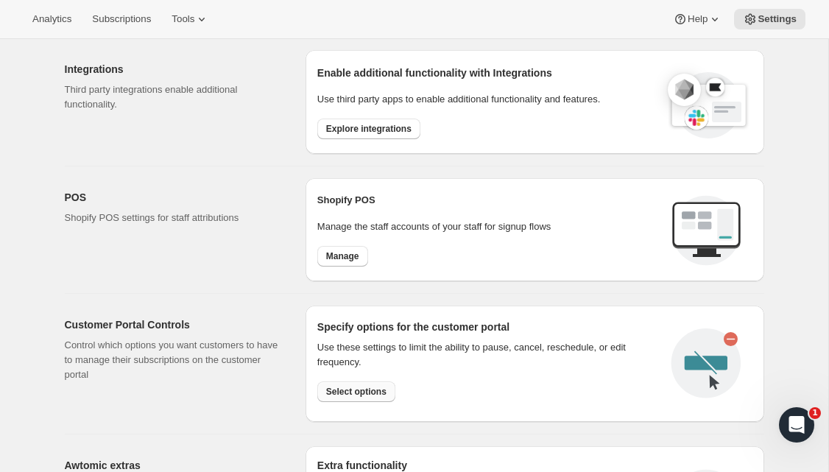
click at [369, 381] on button "Select options" at bounding box center [356, 391] width 78 height 21
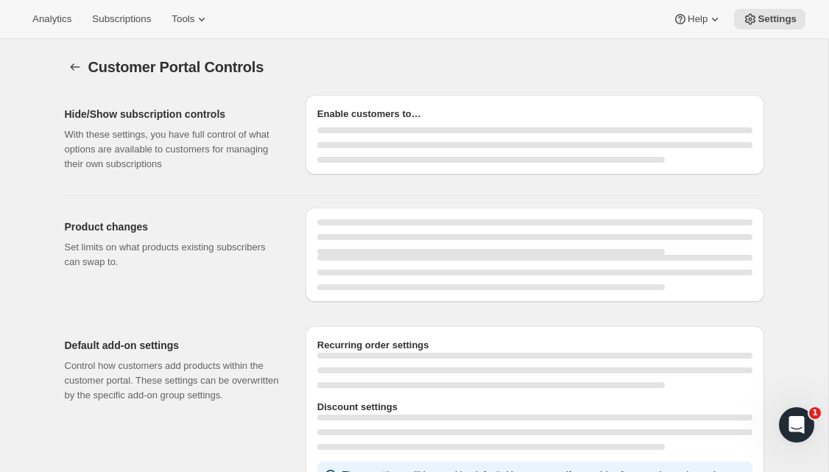
select select "INTERVAL"
select select "MONTH"
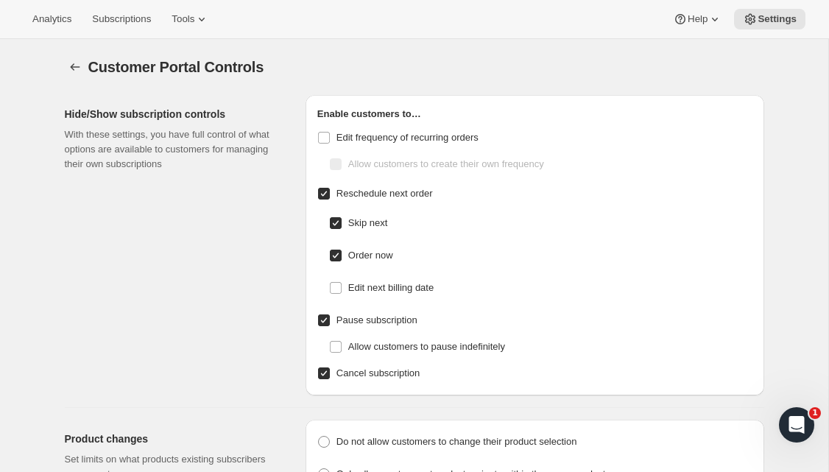
checkbox input "false"
click at [403, 378] on span "Cancel subscription" at bounding box center [377, 372] width 83 height 11
click at [330, 378] on input "Cancel subscription" at bounding box center [324, 373] width 12 height 12
click at [403, 378] on span "Cancel subscription" at bounding box center [377, 372] width 83 height 11
click at [330, 378] on input "Cancel subscription" at bounding box center [324, 373] width 12 height 12
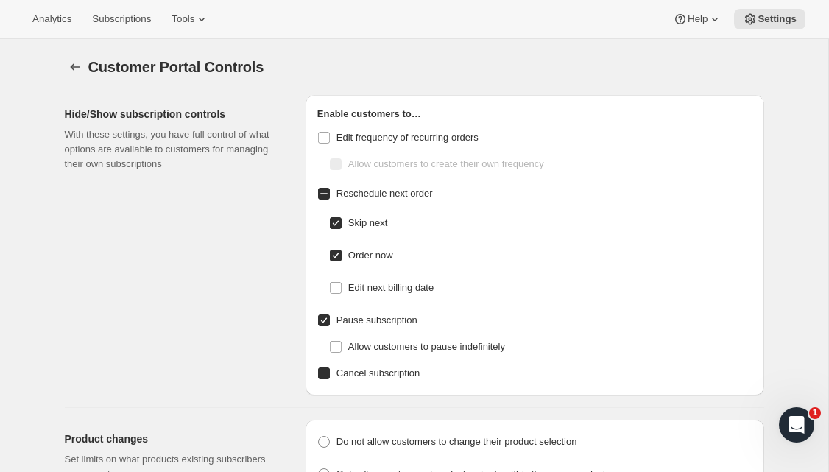
checkbox input "true"
click at [76, 70] on icon "Settings" at bounding box center [75, 67] width 15 height 15
